Goal: Task Accomplishment & Management: Use online tool/utility

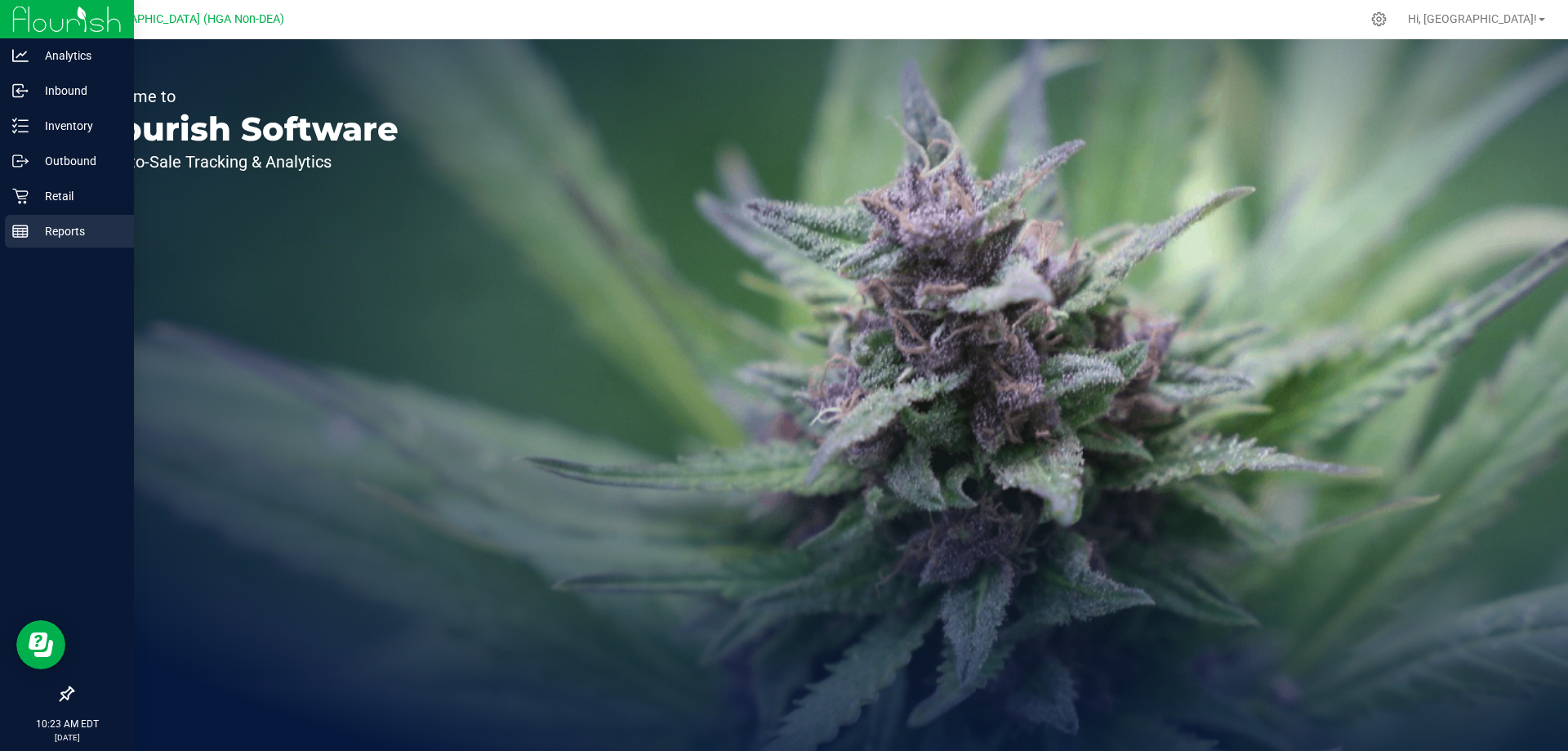
drag, startPoint x: 27, startPoint y: 233, endPoint x: 38, endPoint y: 227, distance: 12.5
click at [28, 233] on icon at bounding box center [20, 231] width 16 height 16
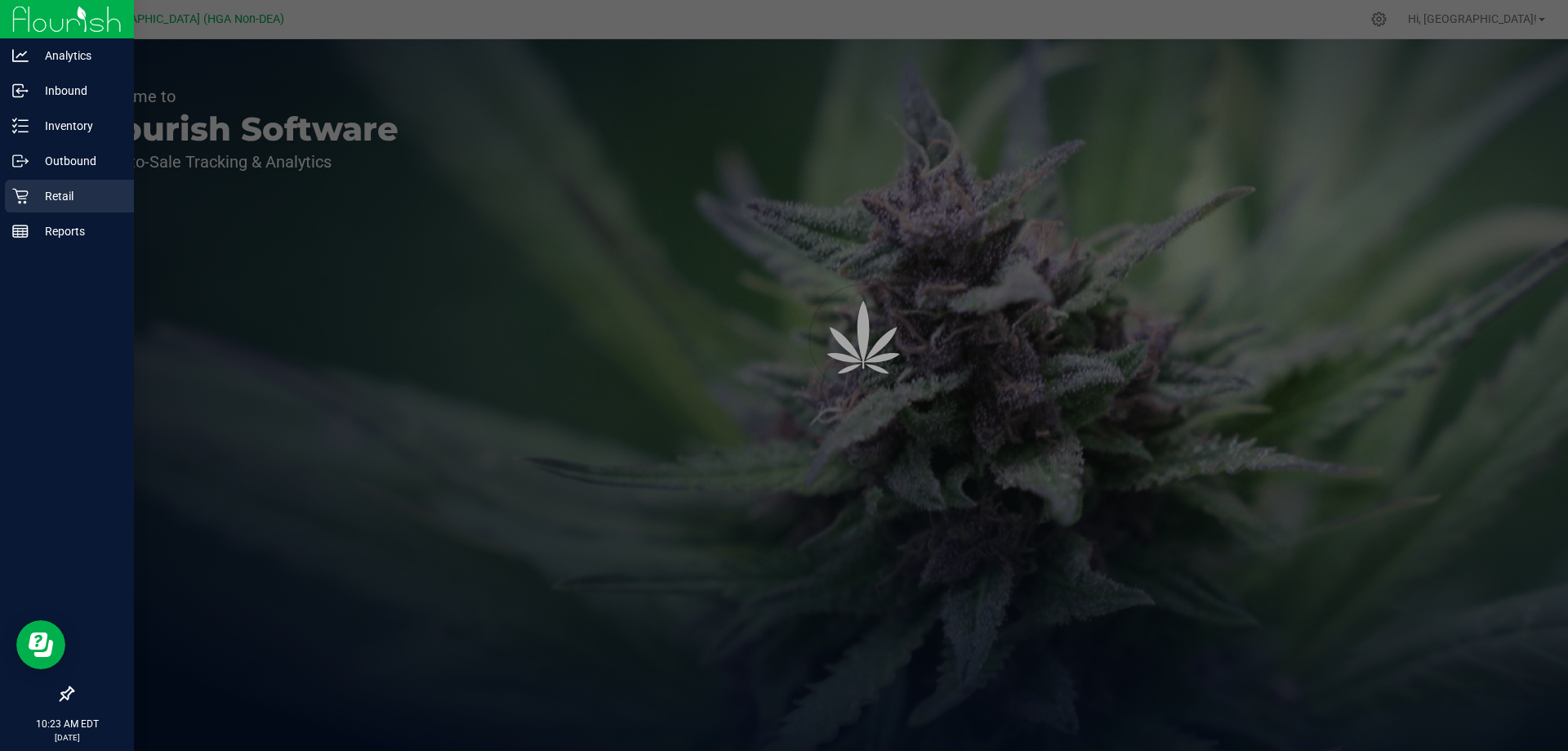
click at [55, 195] on p "Retail" at bounding box center [77, 195] width 98 height 20
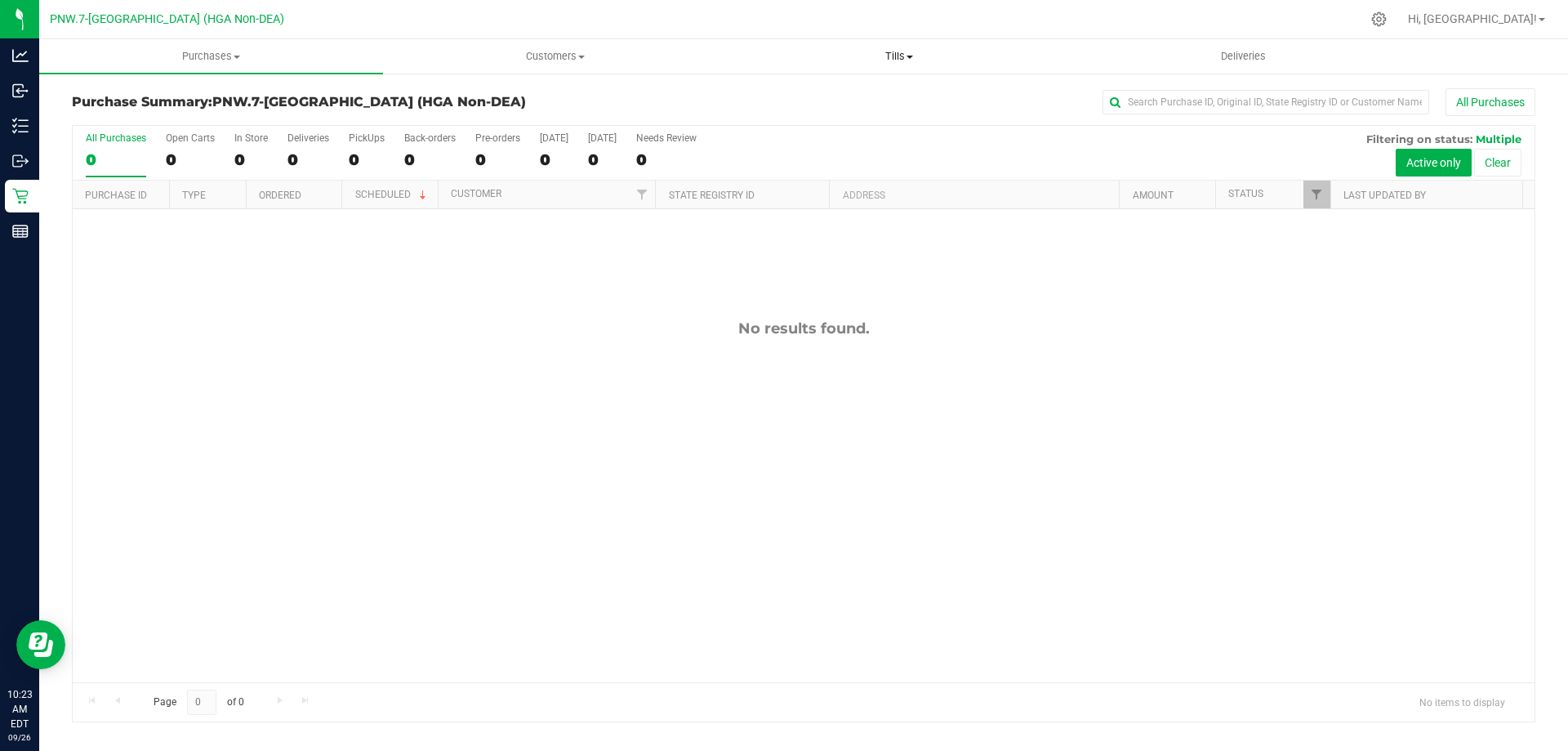
click at [908, 55] on span at bounding box center [910, 56] width 7 height 3
click at [873, 94] on li "Manage tills" at bounding box center [898, 98] width 344 height 20
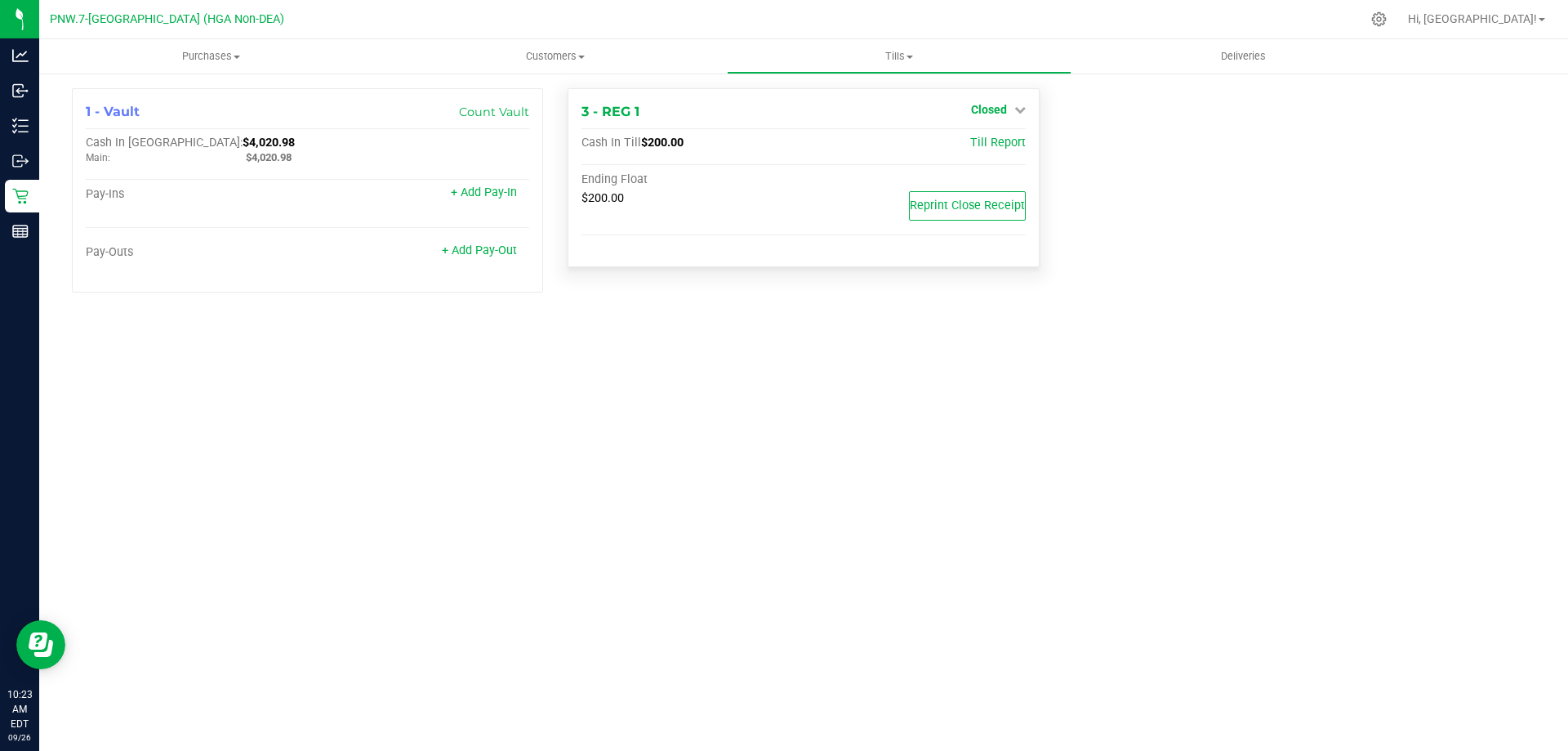
click at [999, 115] on span "Closed" at bounding box center [989, 110] width 36 height 13
click at [986, 141] on link "Open Till" at bounding box center [988, 144] width 43 height 13
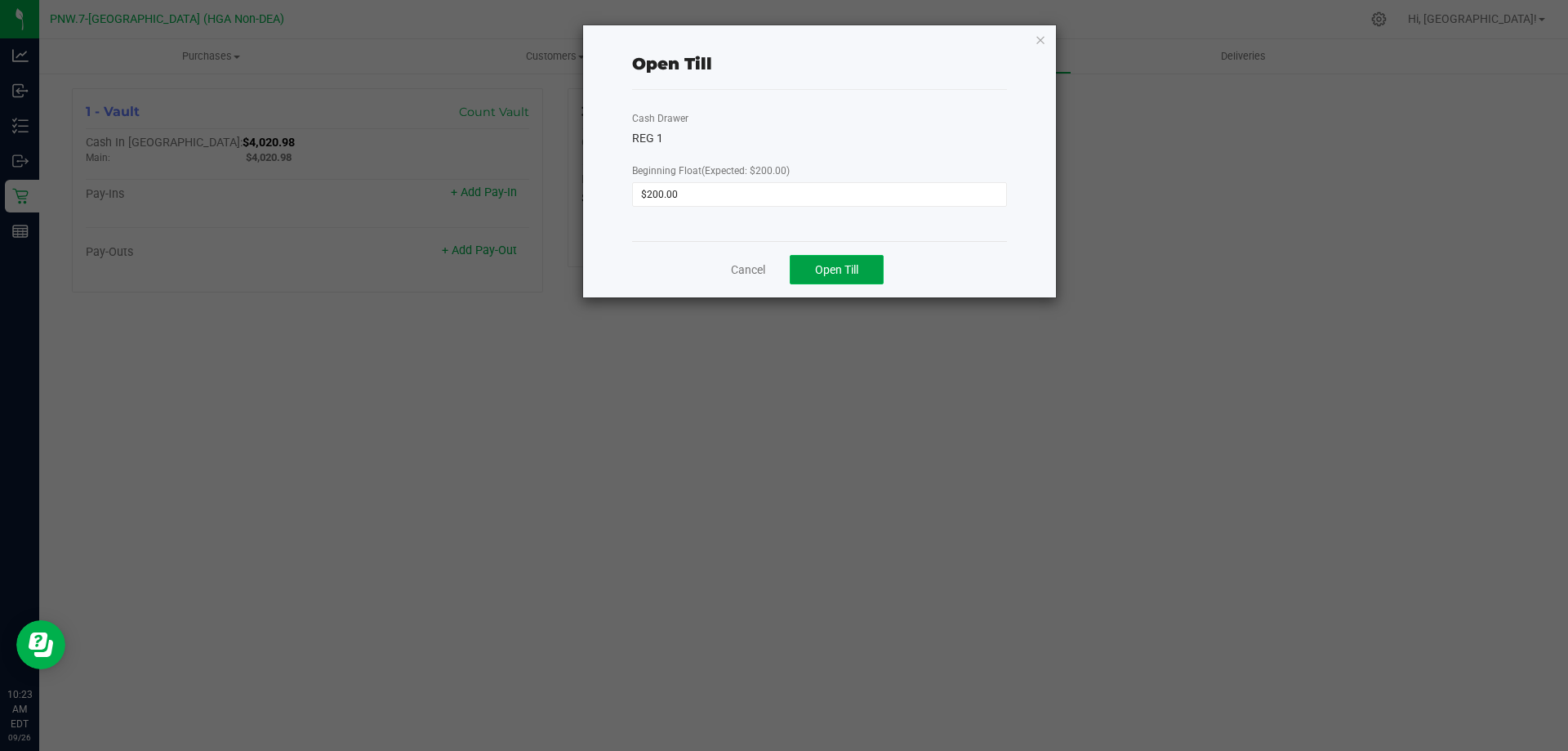
click at [857, 264] on span "Open Till" at bounding box center [836, 270] width 43 height 13
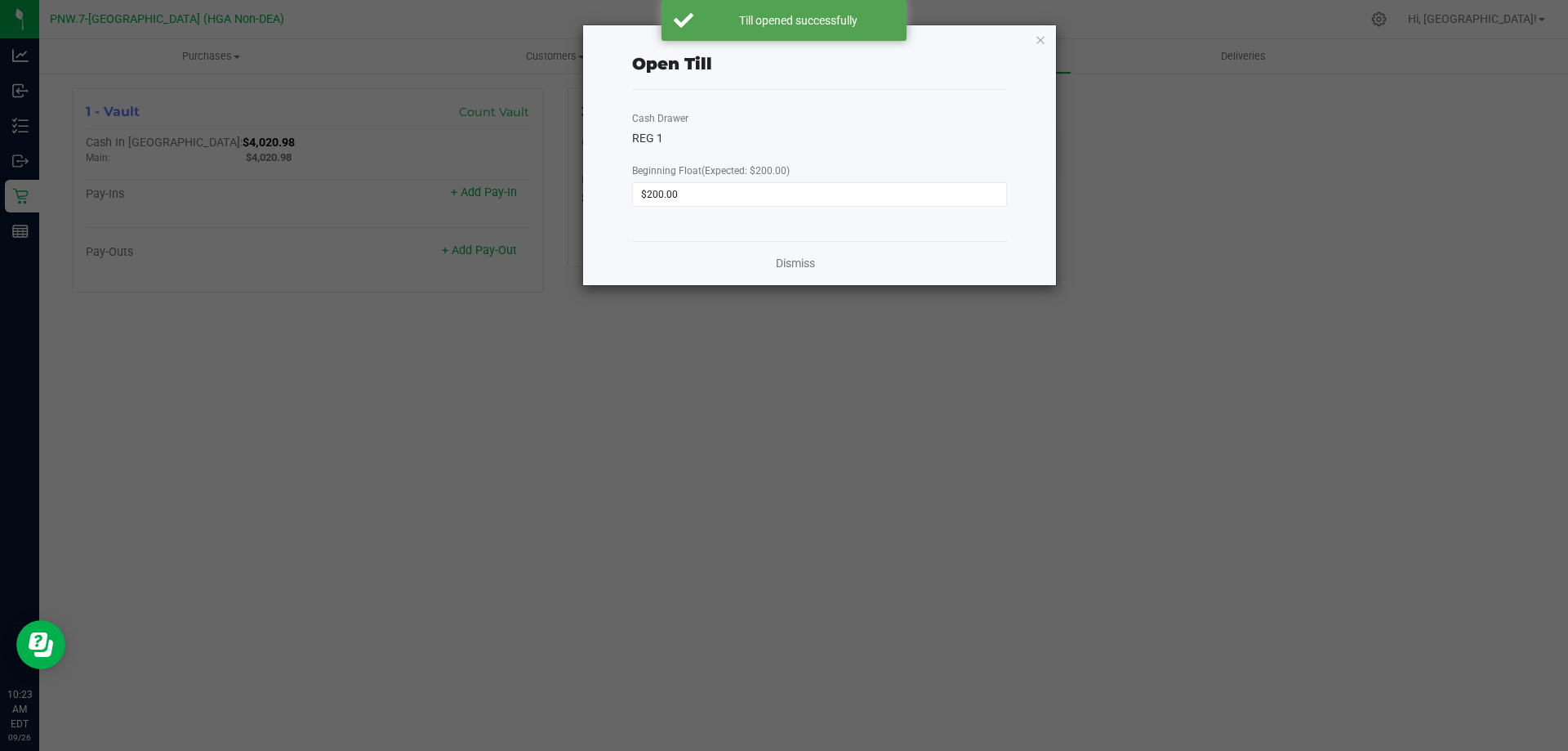
click at [769, 266] on div "Dismiss" at bounding box center [820, 263] width 375 height 44
click at [784, 261] on link "Dismiss" at bounding box center [795, 264] width 39 height 17
